Goal: Task Accomplishment & Management: Use online tool/utility

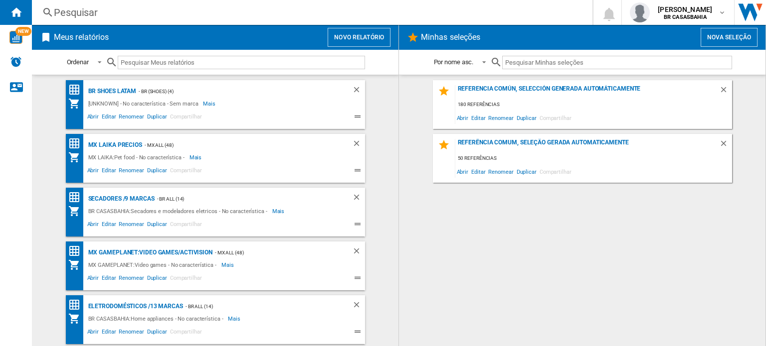
click at [376, 37] on button "Novo relatório" at bounding box center [359, 37] width 63 height 19
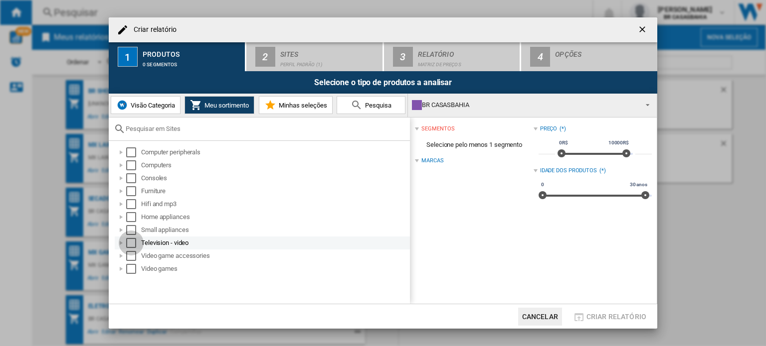
click at [128, 243] on div "Select" at bounding box center [131, 243] width 10 height 10
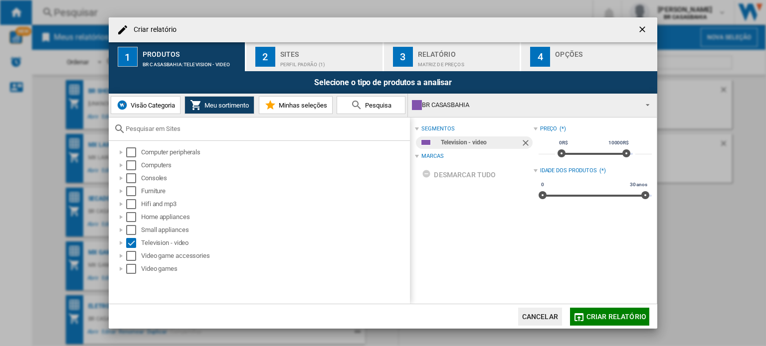
click at [325, 57] on div "Perfil padrão (1)" at bounding box center [329, 62] width 98 height 10
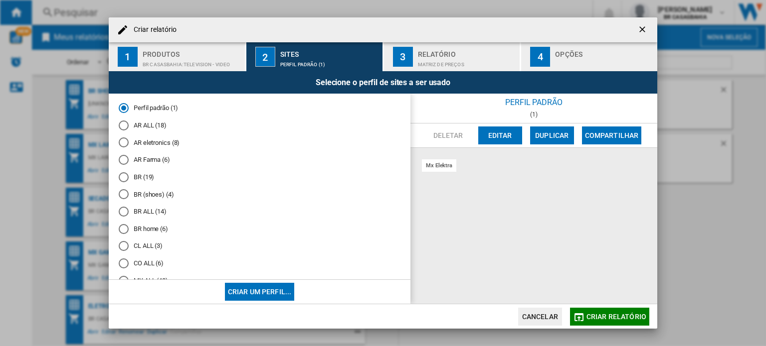
click at [154, 124] on md-radio-button "AR ALL (18)" at bounding box center [260, 125] width 282 height 9
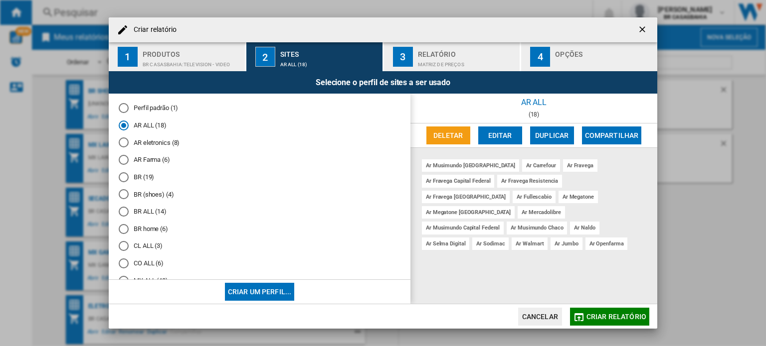
click at [140, 205] on md-radio-group "Perfil padrão (1) AR ALL (18) AR eletronics (8) AR Farma (6) BR (19) BR (shoes)…" at bounding box center [260, 251] width 282 height 294
click at [142, 207] on md-radio-button "BR ALL (14)" at bounding box center [260, 211] width 282 height 9
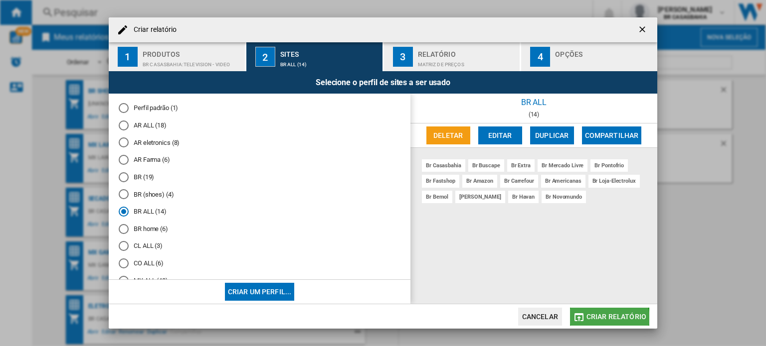
click at [608, 320] on span "Criar relatório" at bounding box center [616, 317] width 60 height 8
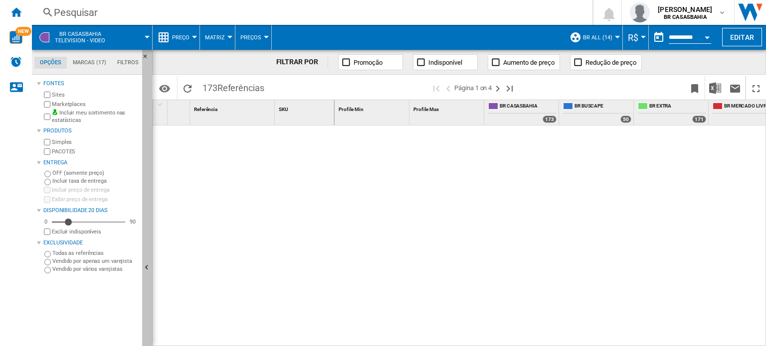
click at [150, 252] on button "Ocultar" at bounding box center [147, 268] width 10 height 437
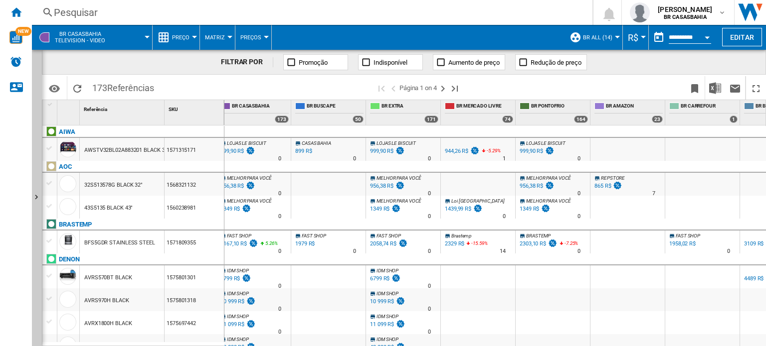
scroll to position [0, 211]
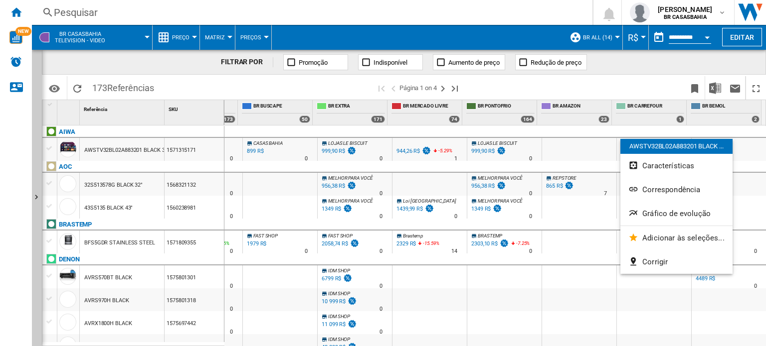
click at [599, 311] on div at bounding box center [383, 173] width 766 height 346
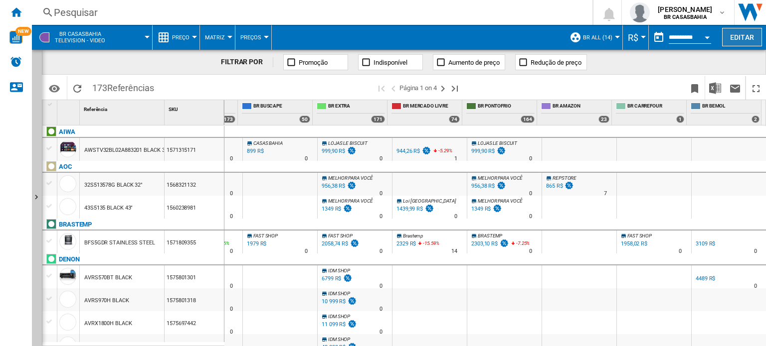
click at [737, 37] on button "Editar" at bounding box center [742, 37] width 40 height 18
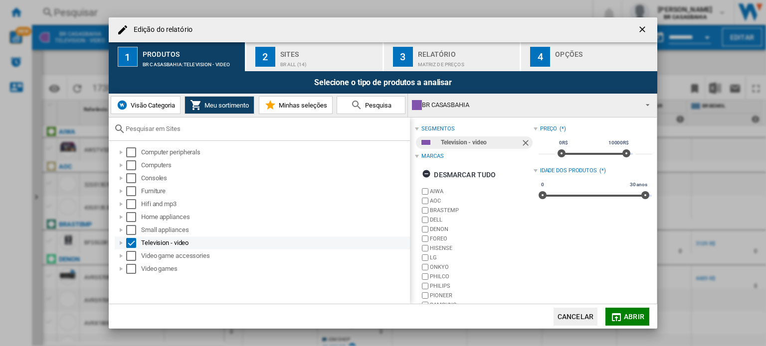
click at [133, 239] on div "Select" at bounding box center [131, 243] width 10 height 10
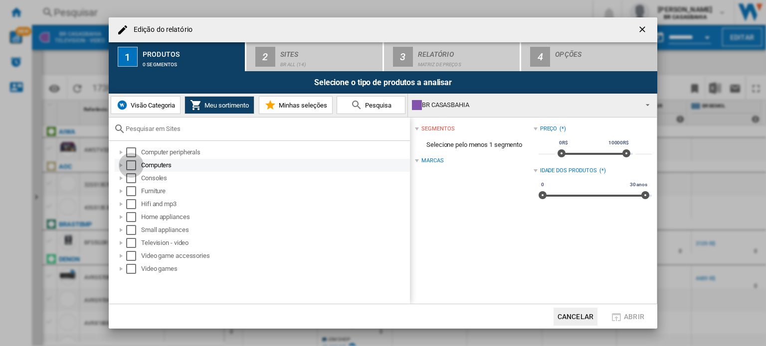
click at [128, 166] on div "Select" at bounding box center [131, 166] width 10 height 10
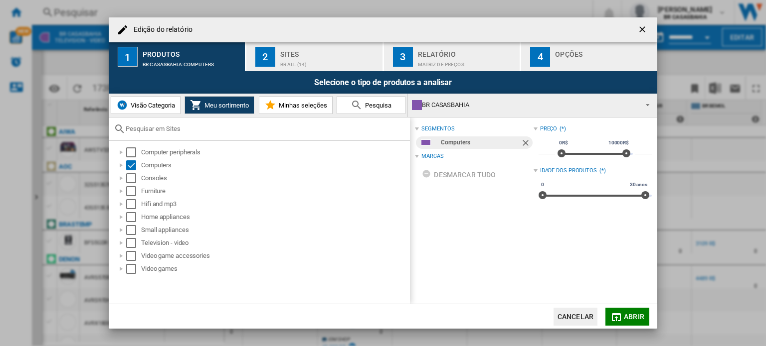
click at [631, 317] on span "Abrir" at bounding box center [634, 317] width 20 height 8
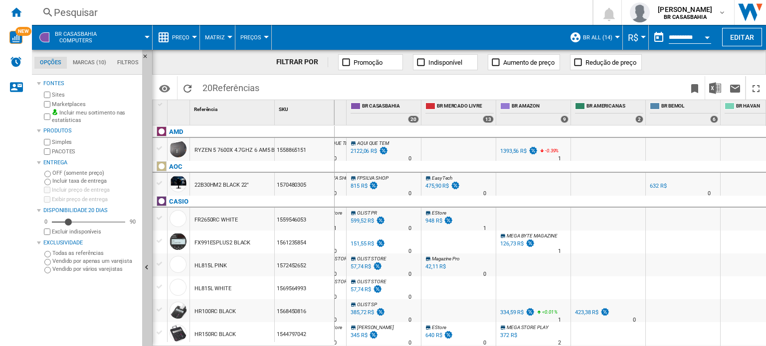
scroll to position [0, 171]
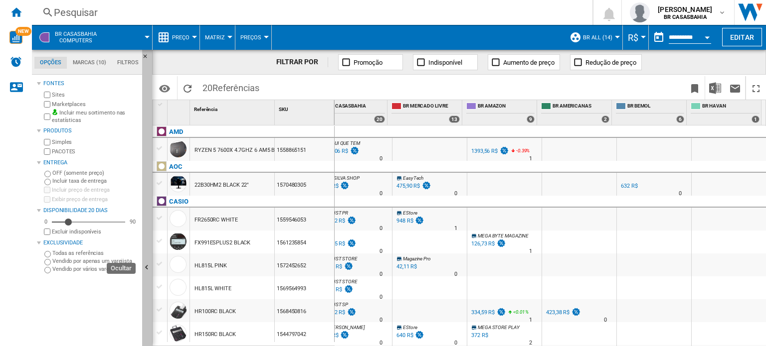
click at [148, 301] on button "Ocultar" at bounding box center [147, 268] width 10 height 437
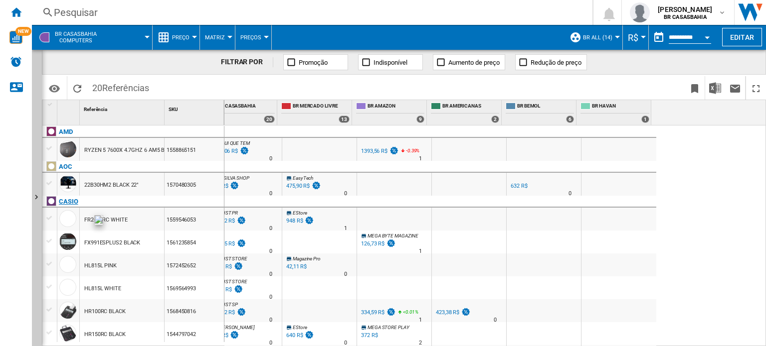
scroll to position [0, 61]
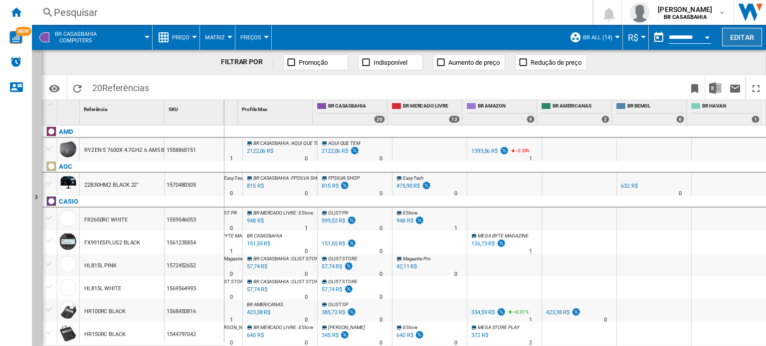
click at [744, 39] on button "Editar" at bounding box center [742, 37] width 40 height 18
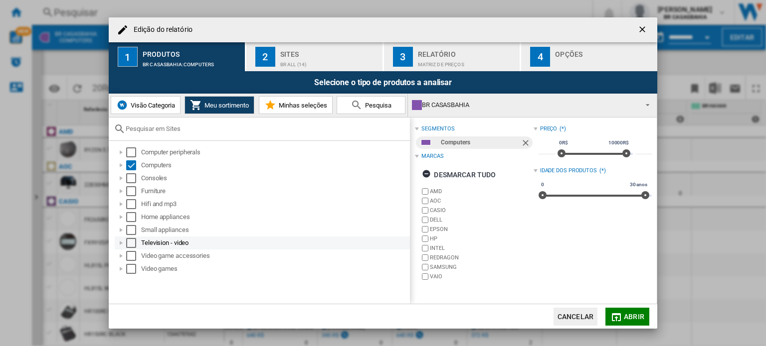
click at [133, 241] on div "Select" at bounding box center [131, 243] width 10 height 10
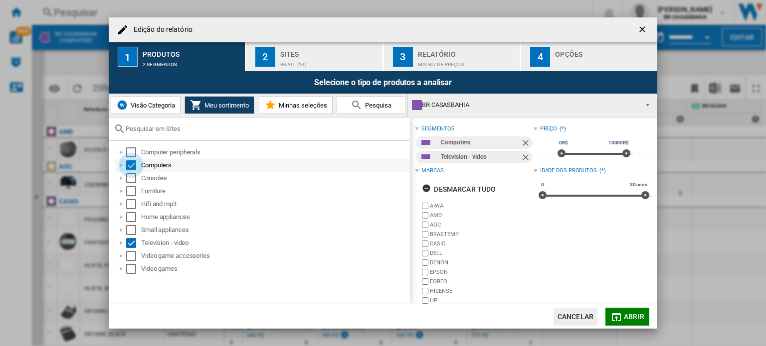
click at [132, 163] on div "Select" at bounding box center [131, 166] width 10 height 10
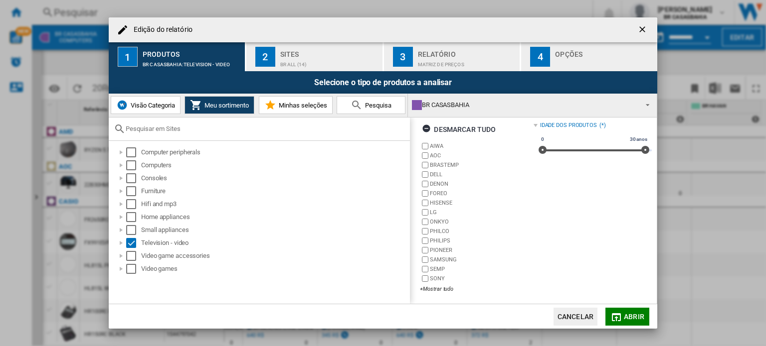
scroll to position [46, 0]
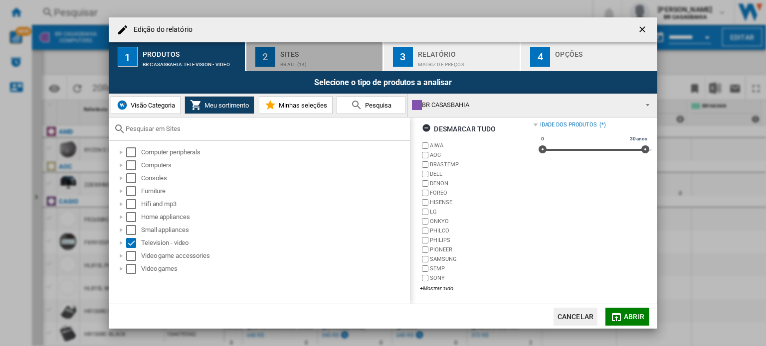
click at [305, 61] on div "BR ALL (14)" at bounding box center [329, 62] width 98 height 10
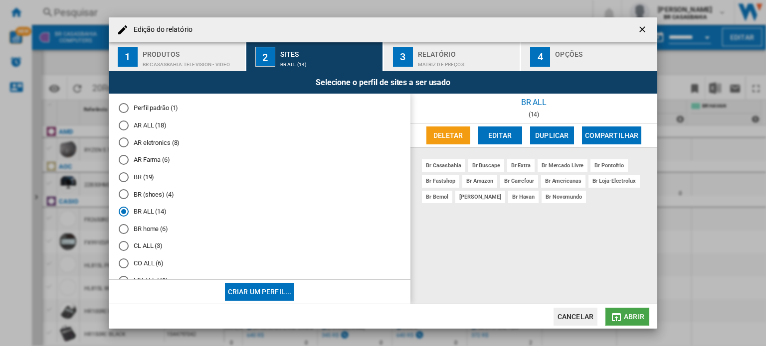
click at [636, 317] on span "Abrir" at bounding box center [634, 317] width 20 height 8
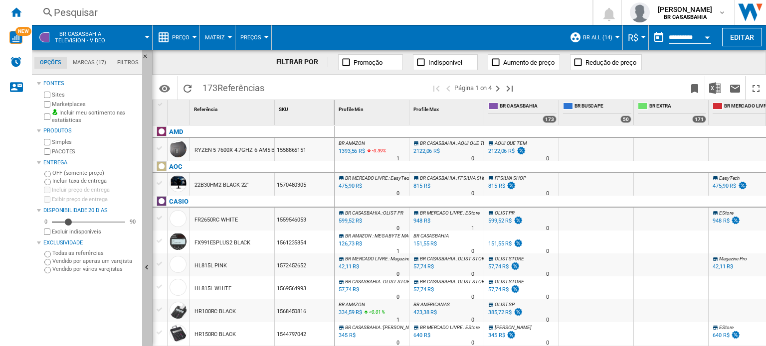
click at [146, 258] on button "Ocultar" at bounding box center [147, 268] width 10 height 437
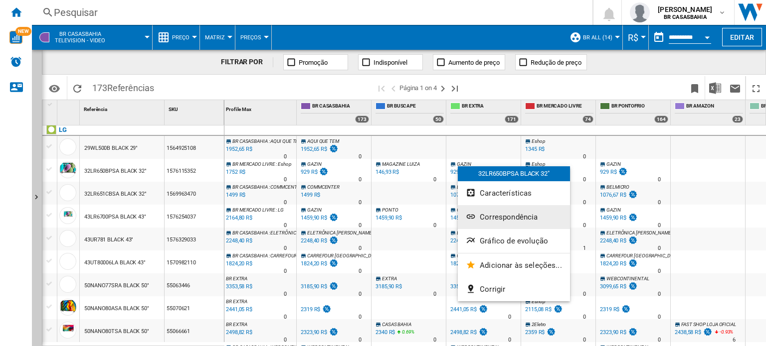
click at [480, 215] on span "Correspondência" at bounding box center [509, 217] width 58 height 9
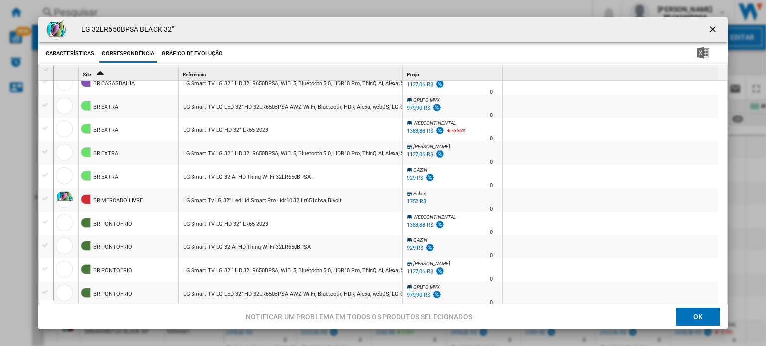
click at [709, 24] on ng-md-icon "getI18NText('BUTTONS.CLOSE_DIALOG')" at bounding box center [713, 30] width 12 height 12
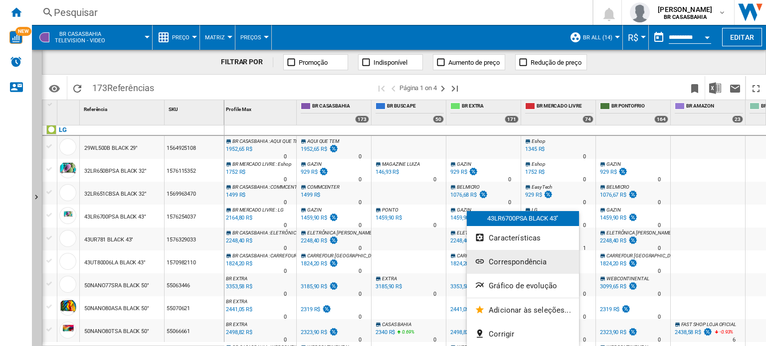
click at [504, 259] on span "Correspondência" at bounding box center [518, 262] width 58 height 9
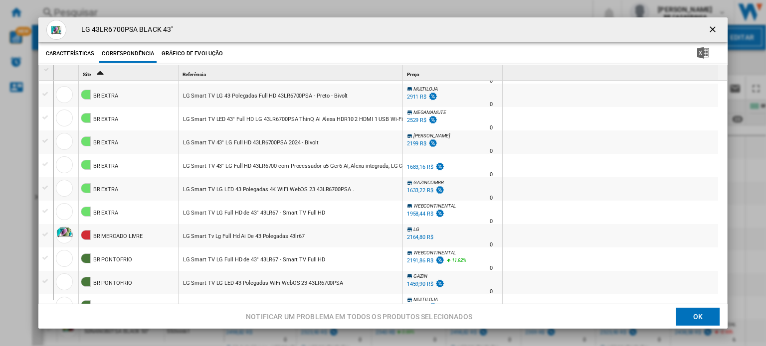
scroll to position [399, 0]
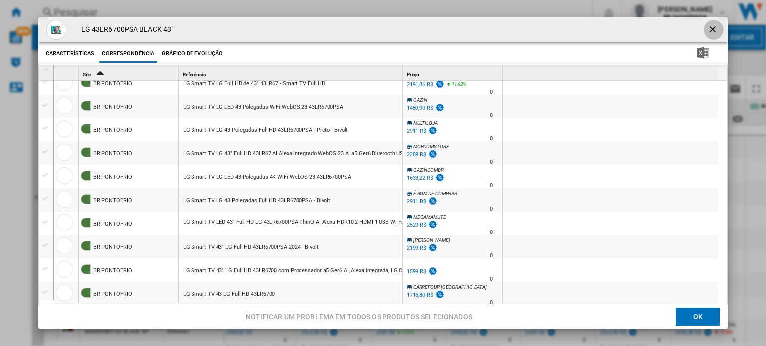
click at [707, 27] on ng-md-icon "getI18NText('BUTTONS.CLOSE_DIALOG')" at bounding box center [713, 30] width 12 height 12
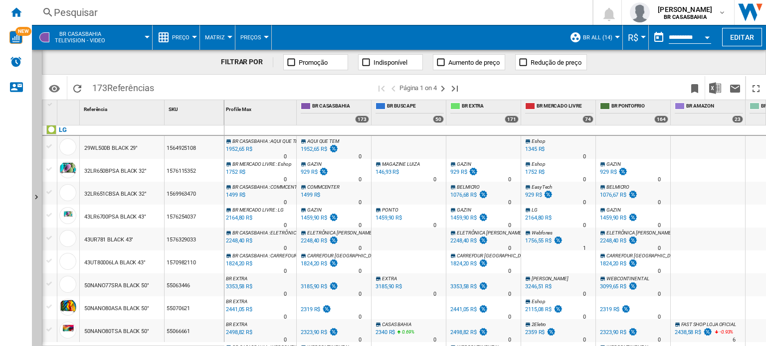
click at [192, 33] on button "Preço" at bounding box center [183, 37] width 22 height 25
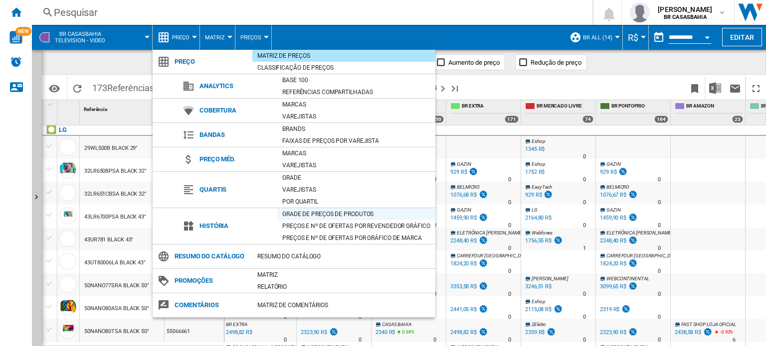
click at [308, 213] on div "Grade de preços de produtos" at bounding box center [356, 214] width 158 height 10
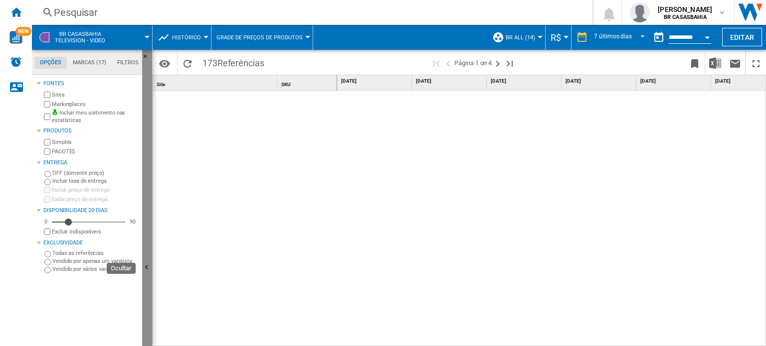
click at [150, 260] on button "Ocultar" at bounding box center [147, 268] width 10 height 437
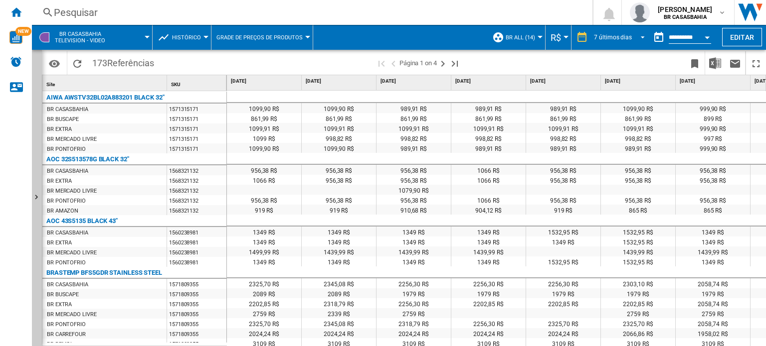
click at [644, 37] on md-select-value "7 últimos dias" at bounding box center [621, 37] width 56 height 15
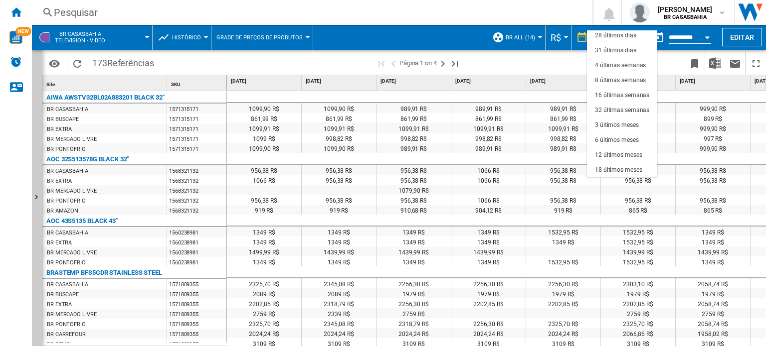
click at [570, 63] on md-backdrop at bounding box center [383, 173] width 766 height 346
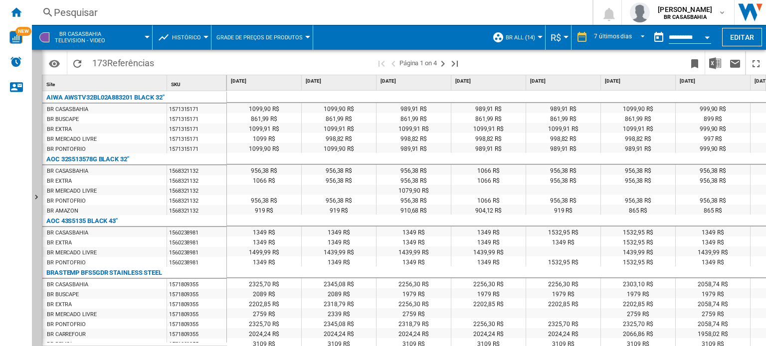
click at [707, 34] on button "Open calendar" at bounding box center [707, 36] width 18 height 18
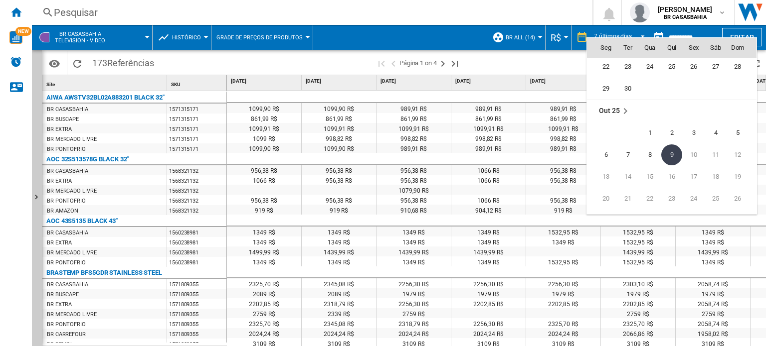
scroll to position [4656, 0]
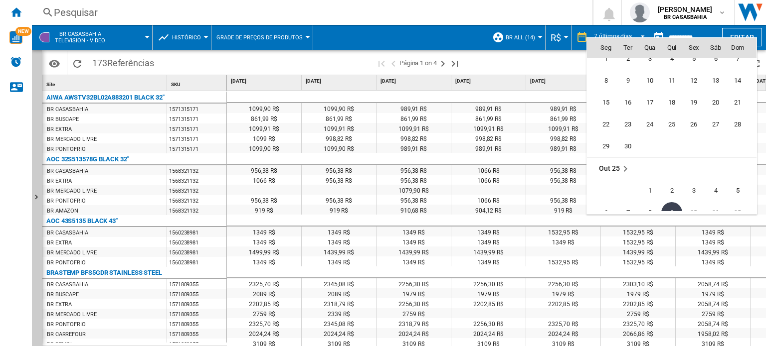
click at [567, 67] on div at bounding box center [383, 173] width 766 height 346
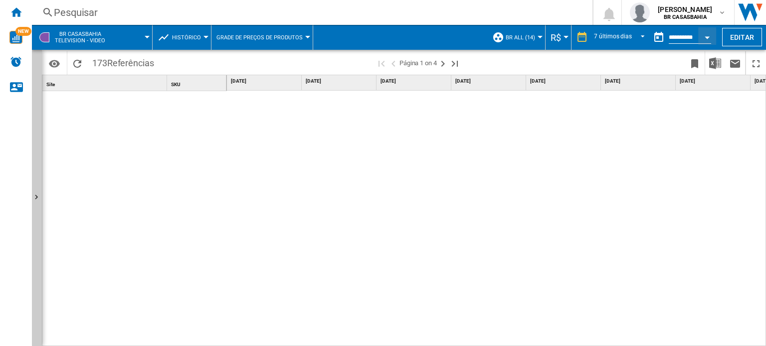
scroll to position [636, 0]
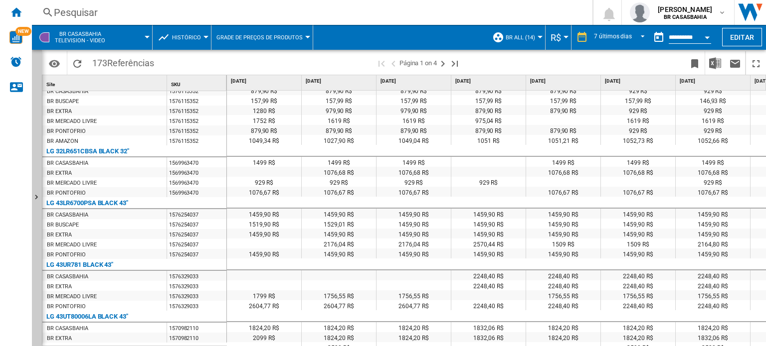
click at [303, 34] on button "Grade de preços de produtos" at bounding box center [261, 37] width 91 height 25
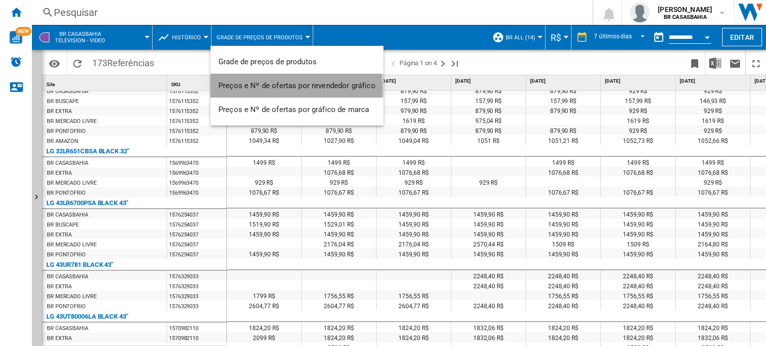
click at [287, 87] on span "Preços e Nº de ofertas por revendedor gráfico" at bounding box center [296, 85] width 157 height 9
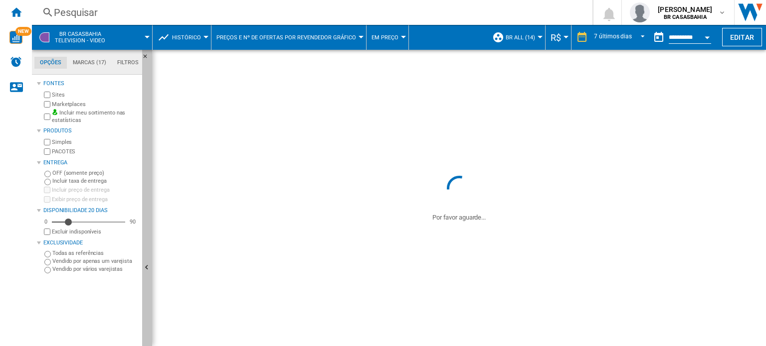
click at [146, 264] on ng-md-icon "Ocultar" at bounding box center [148, 269] width 12 height 12
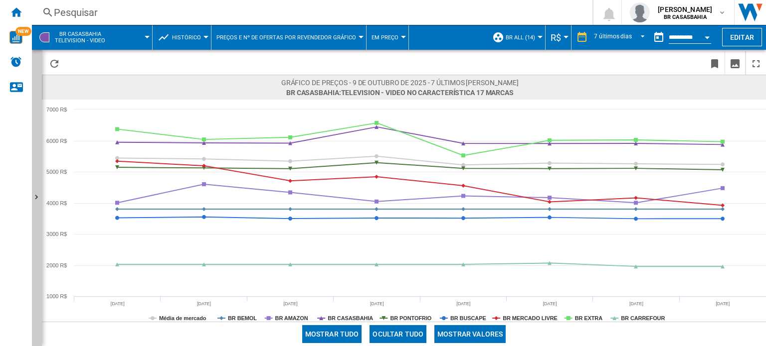
click at [191, 34] on span "Histórico" at bounding box center [186, 37] width 29 height 6
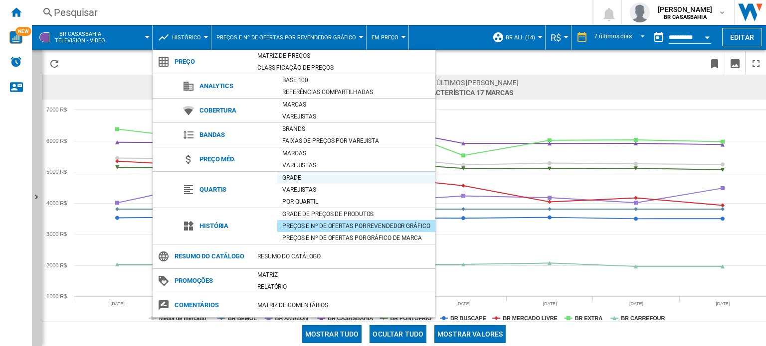
click at [294, 177] on div "Grade" at bounding box center [356, 178] width 158 height 10
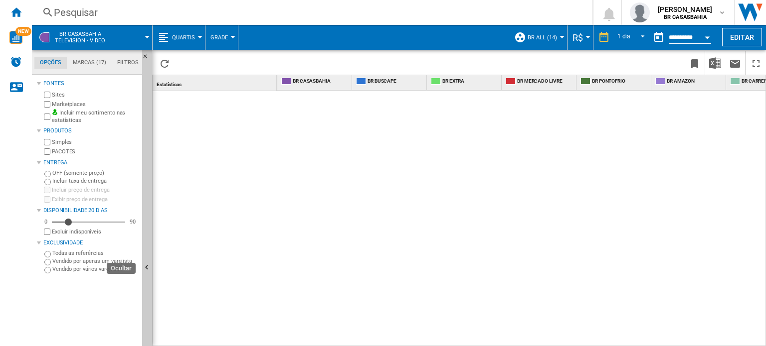
click at [151, 237] on button "Ocultar" at bounding box center [147, 268] width 10 height 437
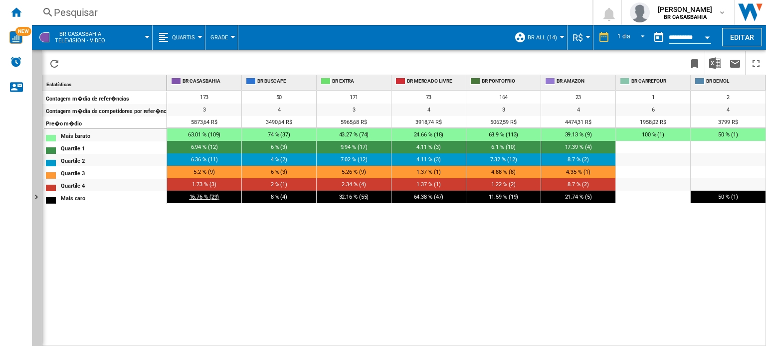
click at [200, 198] on span "16.76 % (29)" at bounding box center [204, 197] width 30 height 6
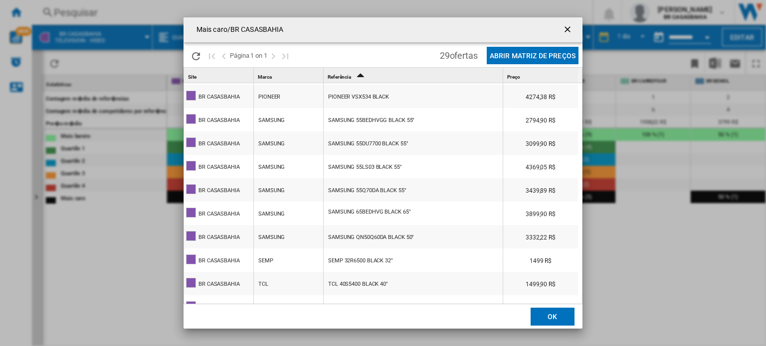
scroll to position [474, 0]
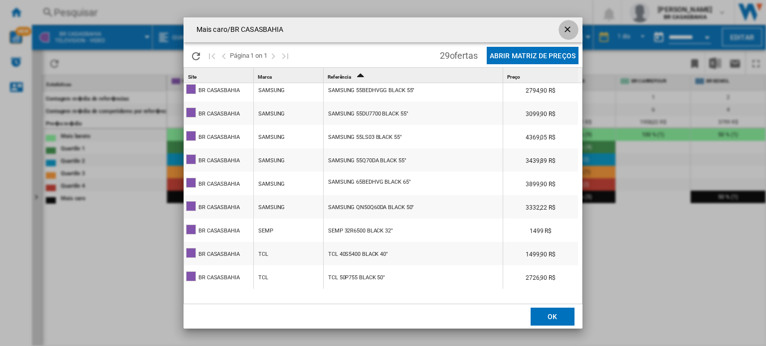
click at [565, 27] on ng-md-icon "getI18NText('BUTTONS.CLOSE_DIALOG')" at bounding box center [568, 30] width 12 height 12
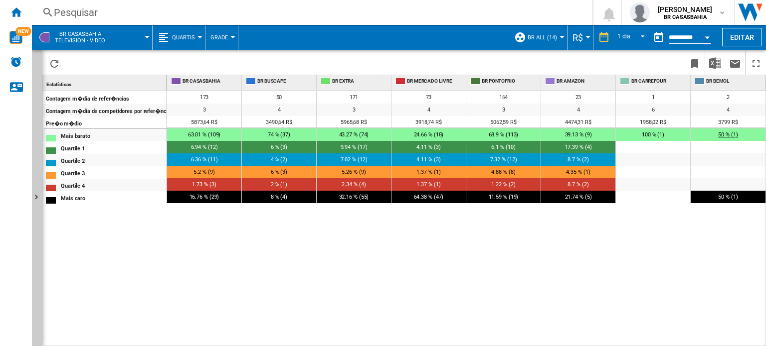
click at [728, 132] on span "50 % (1)" at bounding box center [727, 135] width 19 height 6
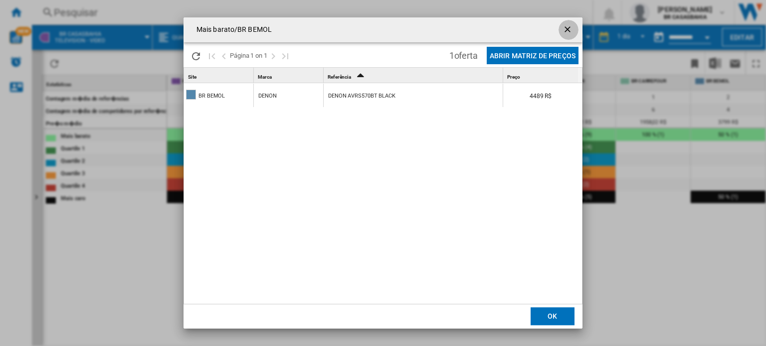
click at [569, 29] on ng-md-icon "getI18NText('BUTTONS.CLOSE_DIALOG')" at bounding box center [568, 30] width 12 height 12
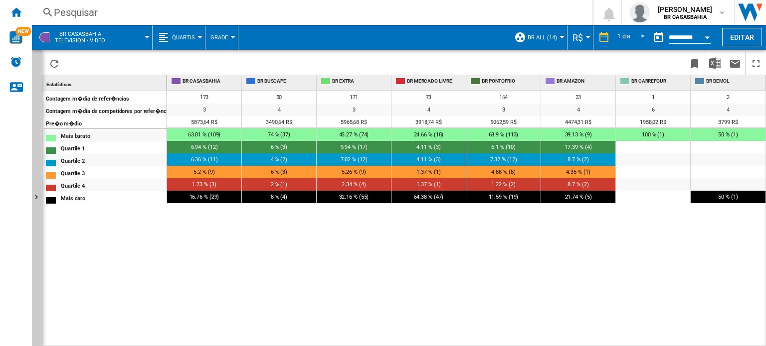
click at [184, 36] on span "Quartis" at bounding box center [183, 37] width 23 height 6
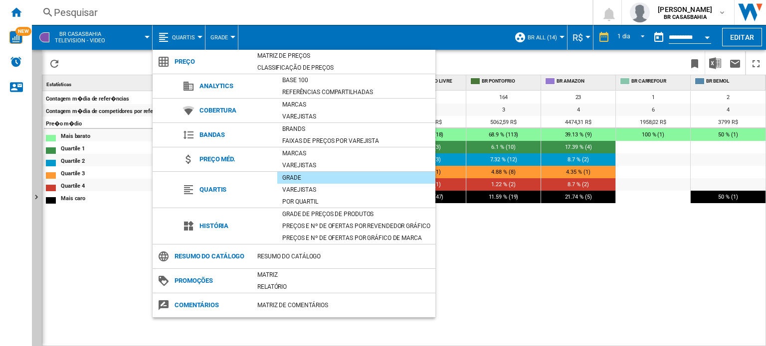
click at [580, 273] on md-backdrop at bounding box center [383, 173] width 766 height 346
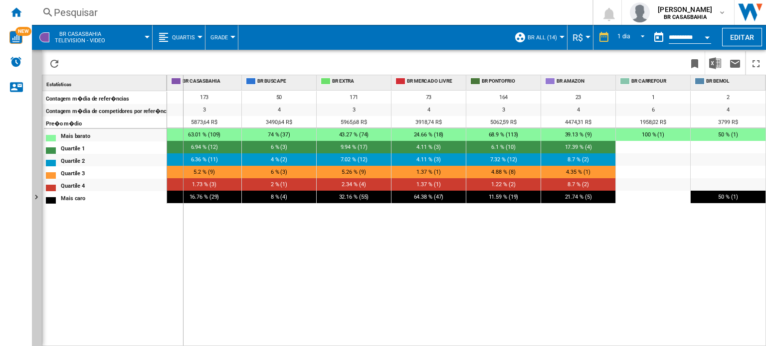
drag, startPoint x: 164, startPoint y: 79, endPoint x: 183, endPoint y: 81, distance: 20.0
click at [183, 81] on div "Estatísticas 1 Contagem m�dia de refer�ncias Contagem m�dia de competidores por…" at bounding box center [403, 210] width 723 height 271
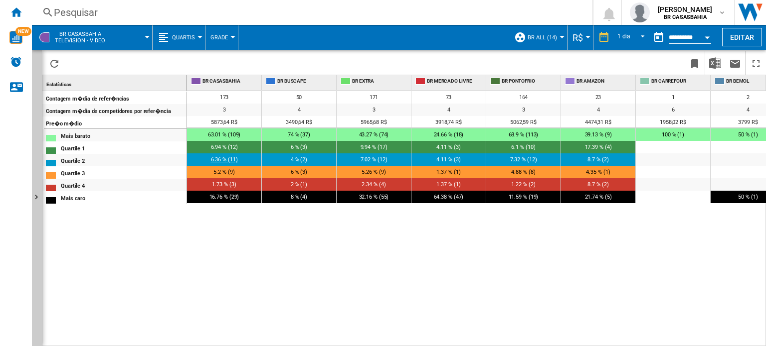
click at [228, 159] on span "6.36 % (11)" at bounding box center [224, 160] width 27 height 6
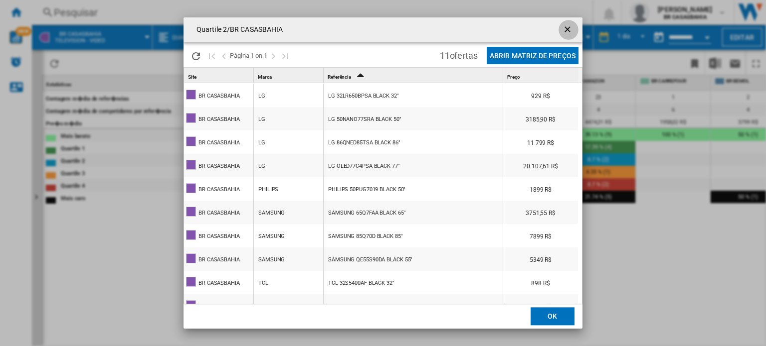
click at [571, 29] on ng-md-icon "getI18NText('BUTTONS.CLOSE_DIALOG')" at bounding box center [568, 30] width 12 height 12
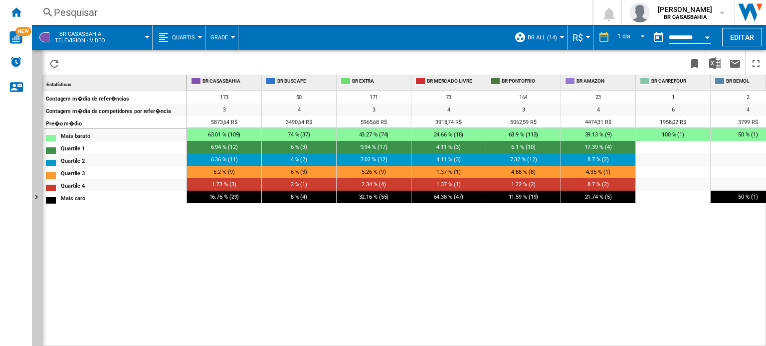
click at [203, 35] on md-menu "Quartis" at bounding box center [179, 37] width 53 height 25
click at [199, 34] on md-menu "Quartis" at bounding box center [179, 37] width 53 height 25
click at [196, 40] on button "Quartis" at bounding box center [186, 37] width 28 height 25
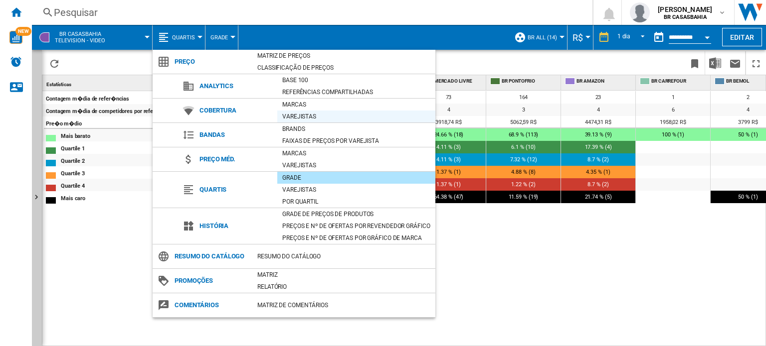
click at [304, 117] on div "Varejistas" at bounding box center [356, 117] width 158 height 10
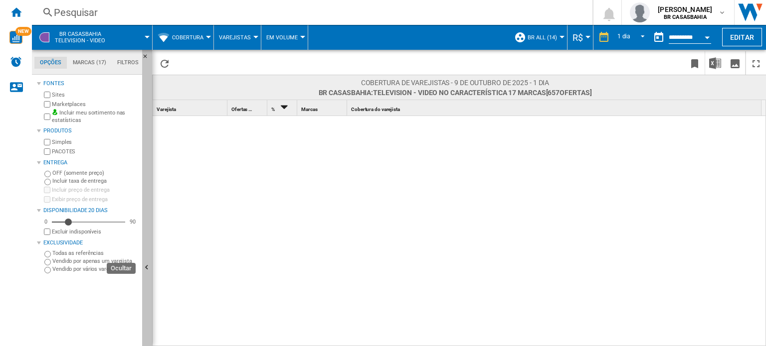
click at [146, 245] on button "Ocultar" at bounding box center [147, 268] width 10 height 437
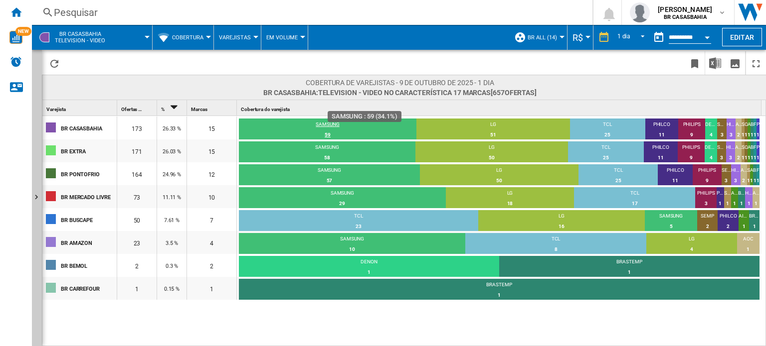
click at [323, 125] on div "SAMSUNG" at bounding box center [327, 125] width 177 height 9
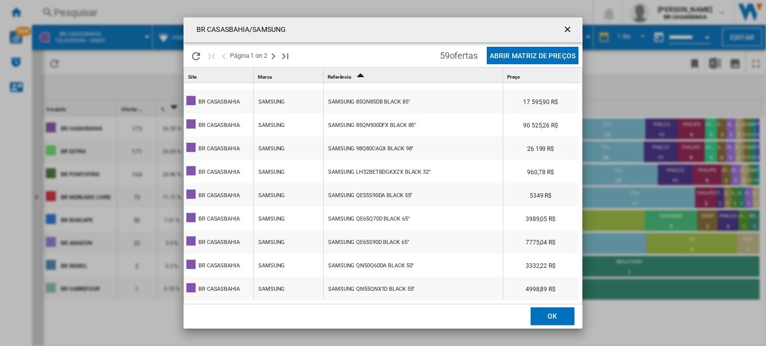
scroll to position [2, 0]
click at [567, 26] on ng-md-icon "getI18NText('BUTTONS.CLOSE_DIALOG')" at bounding box center [568, 30] width 12 height 12
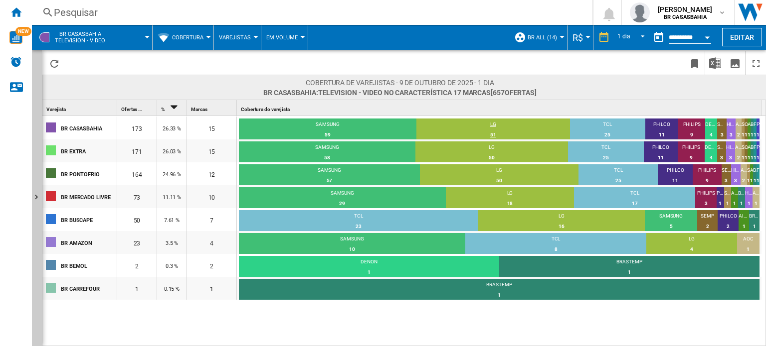
click at [494, 127] on div "LG" at bounding box center [493, 125] width 154 height 9
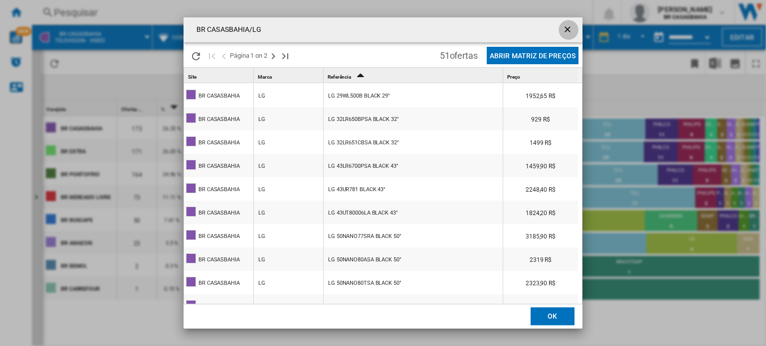
click at [564, 28] on ng-md-icon "getI18NText('BUTTONS.CLOSE_DIALOG')" at bounding box center [568, 30] width 12 height 12
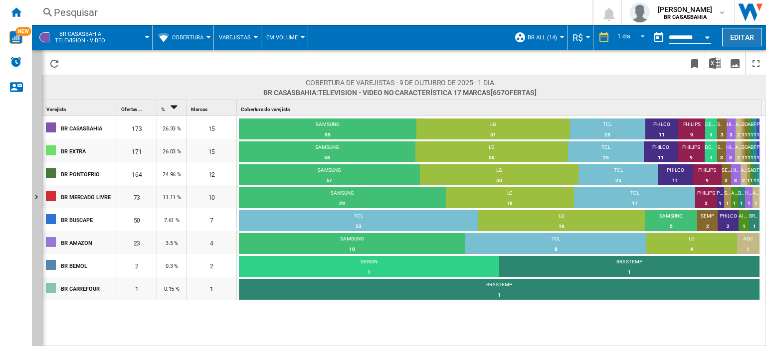
click at [745, 30] on button "Editar" at bounding box center [742, 37] width 40 height 18
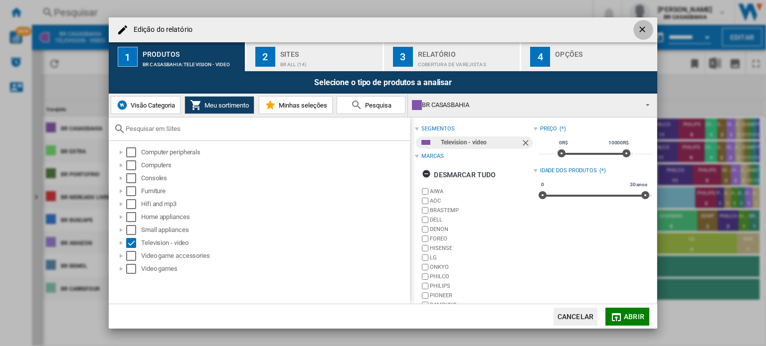
click at [641, 28] on ng-md-icon "getI18NText('BUTTONS.CLOSE_DIALOG')" at bounding box center [643, 30] width 12 height 12
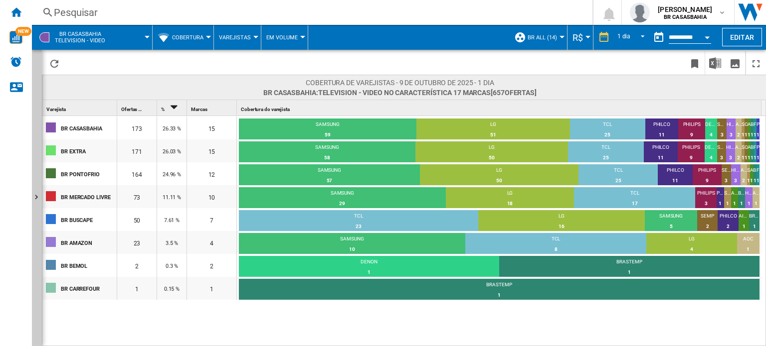
click at [184, 39] on span "Cobertura" at bounding box center [187, 37] width 31 height 6
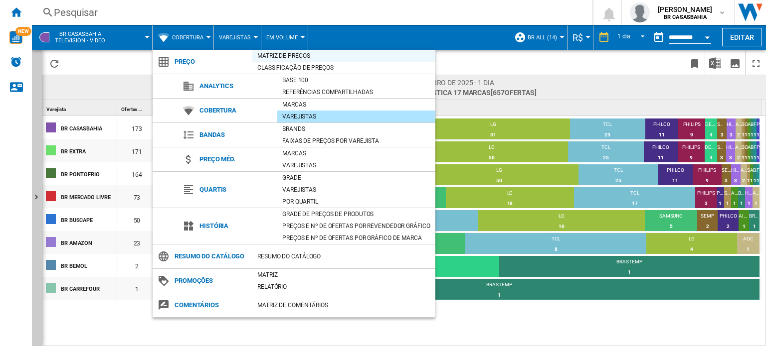
click at [307, 52] on div "Matriz de preços" at bounding box center [343, 56] width 183 height 10
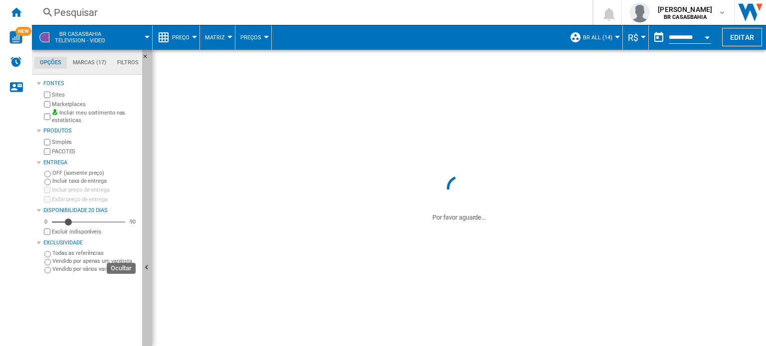
click at [146, 222] on button "Ocultar" at bounding box center [147, 268] width 10 height 437
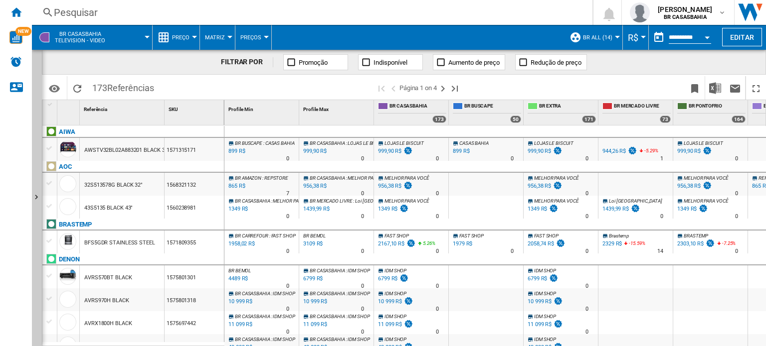
click at [737, 315] on div at bounding box center [710, 323] width 74 height 23
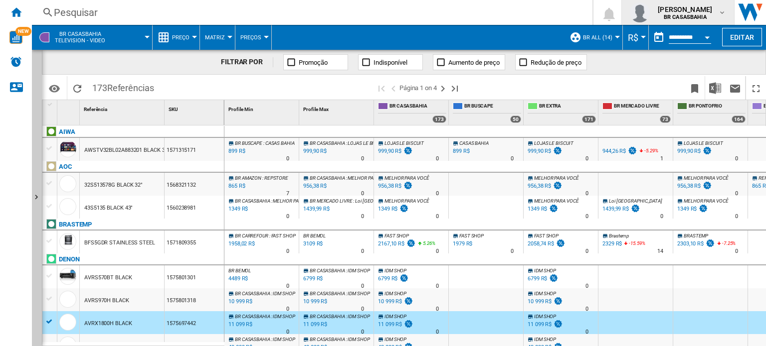
click at [721, 14] on md-icon "button" at bounding box center [722, 12] width 8 height 8
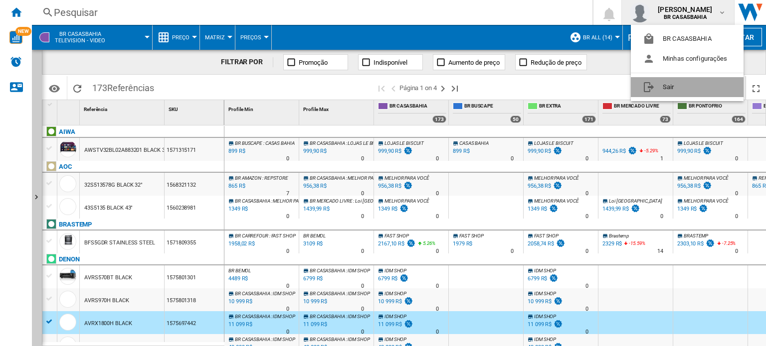
click at [690, 85] on button "Sair" at bounding box center [687, 87] width 113 height 20
